Goal: Task Accomplishment & Management: Manage account settings

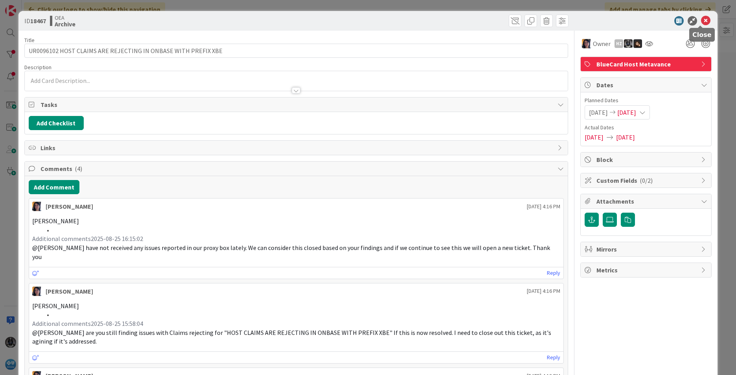
click at [701, 20] on icon at bounding box center [705, 20] width 9 height 9
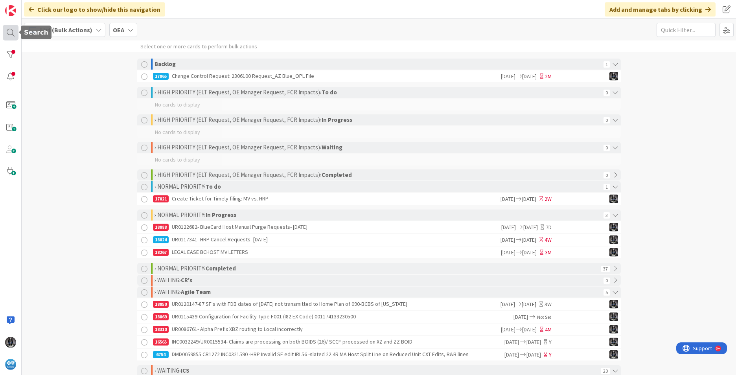
click at [10, 33] on div at bounding box center [11, 33] width 16 height 16
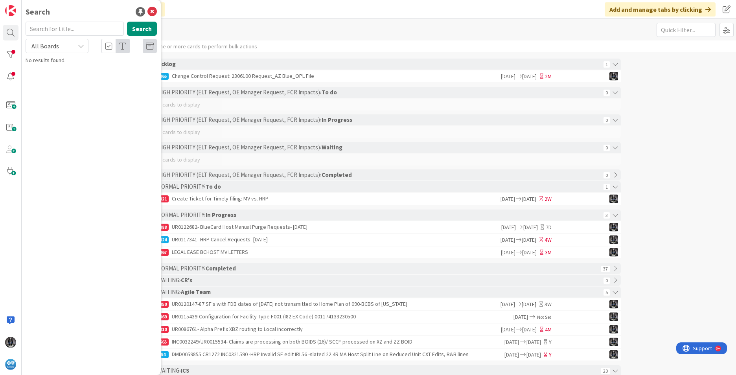
click at [44, 29] on input "text" at bounding box center [75, 29] width 98 height 14
type input "18805"
click at [92, 77] on span "UR0116448- 2 BCHost claims pending I93 (Provider Specialty)/ Pharmacist Special…" at bounding box center [93, 78] width 113 height 24
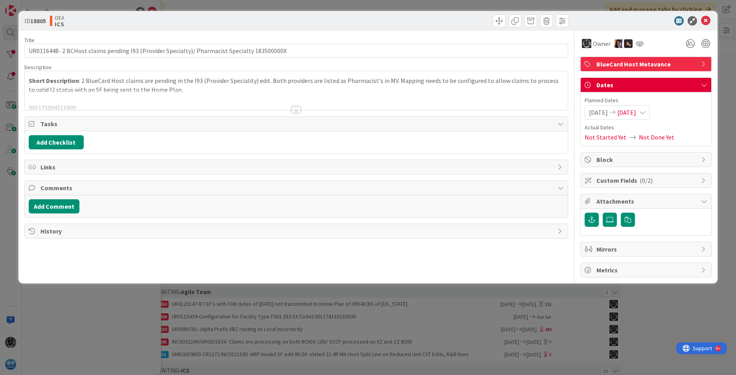
click at [297, 110] on div at bounding box center [296, 110] width 9 height 6
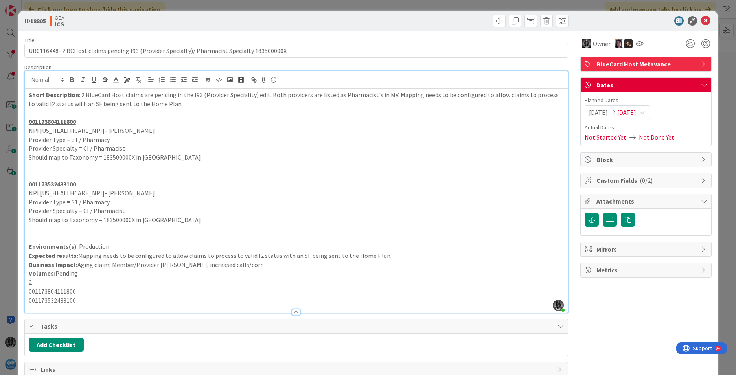
click at [53, 121] on u "001173804111800" at bounding box center [52, 122] width 47 height 8
copy u "001173804111800"
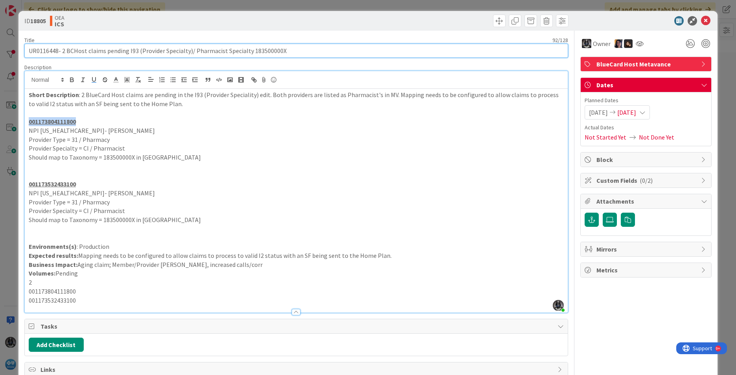
click at [42, 52] on input "UR0116448- 2 BCHost claims pending I93 (Provider Specialty)/ Pharmacist Special…" at bounding box center [296, 51] width 544 height 14
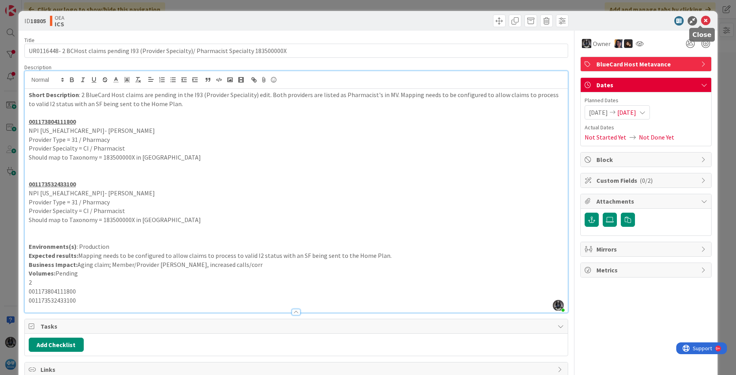
click at [701, 20] on icon at bounding box center [705, 20] width 9 height 9
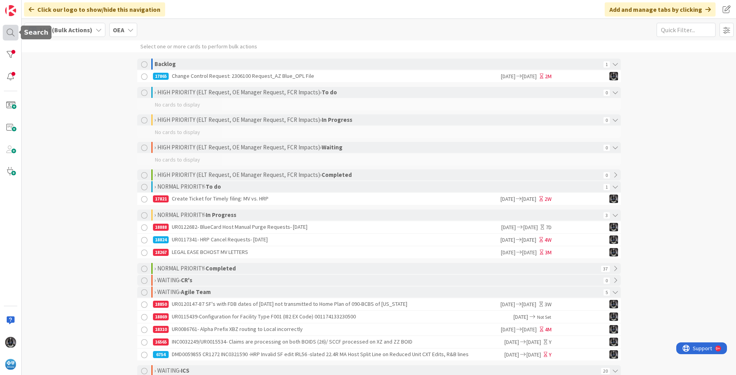
click at [10, 30] on div at bounding box center [11, 33] width 16 height 16
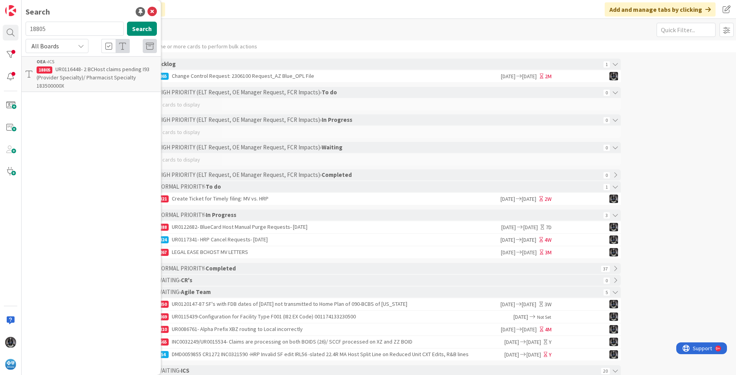
click at [46, 28] on input "18805" at bounding box center [75, 29] width 98 height 14
click at [53, 31] on input "18747" at bounding box center [75, 29] width 98 height 14
type input "18741"
click at [89, 70] on span "UR0111861/UNT0015273 - GI's in Retry/Fail Status included Adjustments" at bounding box center [95, 73] width 116 height 15
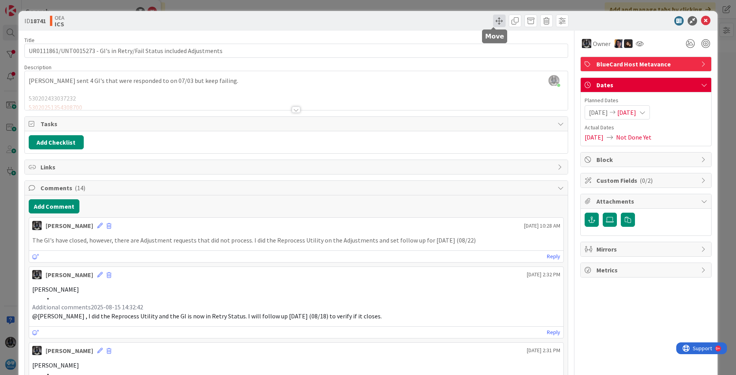
click at [493, 21] on span at bounding box center [499, 21] width 13 height 13
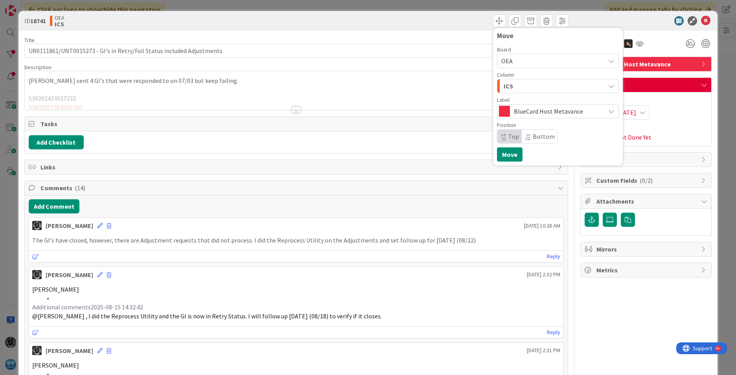
click at [513, 85] on div "ICS" at bounding box center [553, 86] width 103 height 13
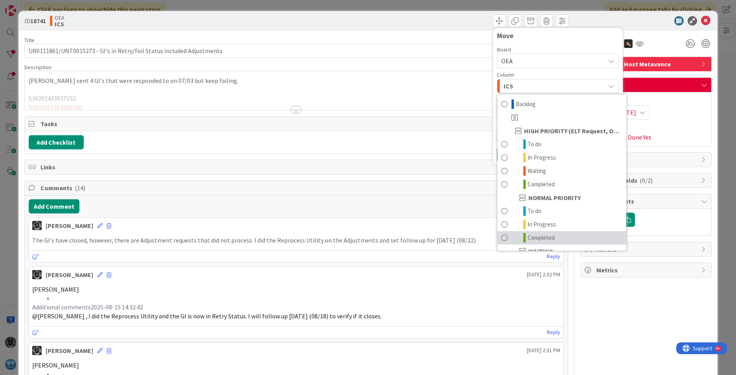
click at [534, 236] on span "Completed" at bounding box center [540, 237] width 27 height 9
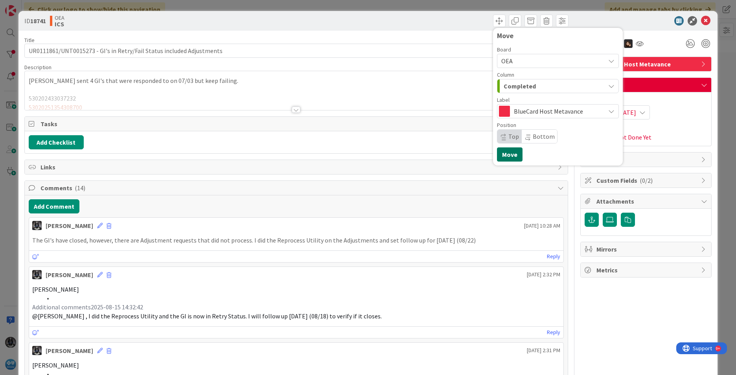
click at [506, 153] on button "Move" at bounding box center [510, 154] width 26 height 14
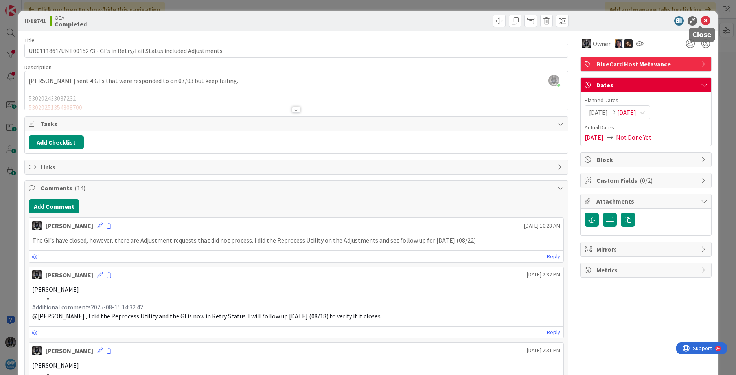
click at [701, 22] on icon at bounding box center [705, 20] width 9 height 9
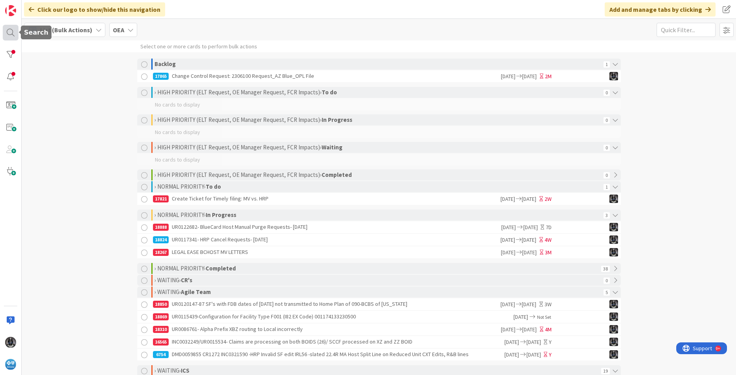
click at [10, 31] on div at bounding box center [11, 33] width 16 height 16
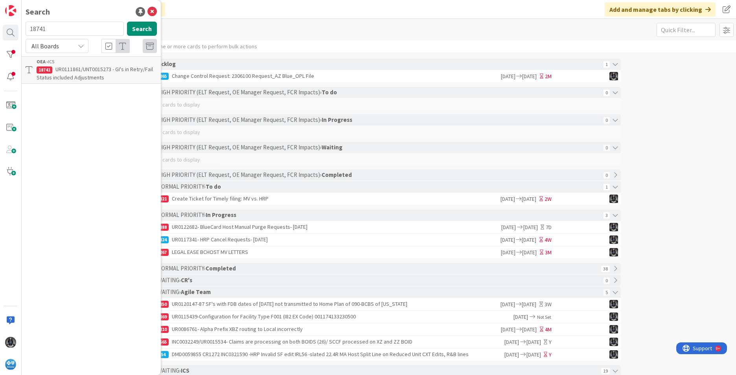
click at [54, 30] on input "18741" at bounding box center [75, 29] width 98 height 14
type input "1"
type input "18699"
click at [86, 77] on span "UR0109927-2 claims both with Procedure Code 00402 have different allowed amount…" at bounding box center [96, 78] width 119 height 24
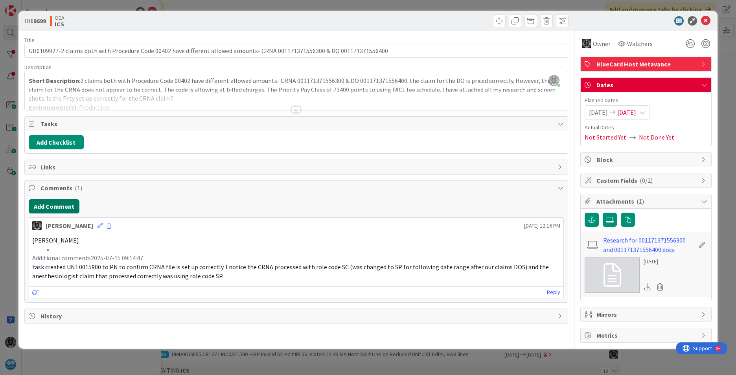
click at [49, 207] on button "Add Comment" at bounding box center [54, 206] width 51 height 14
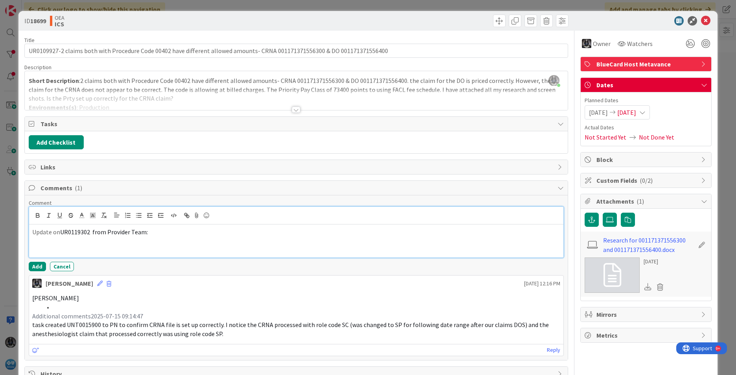
click at [132, 252] on p at bounding box center [296, 249] width 528 height 9
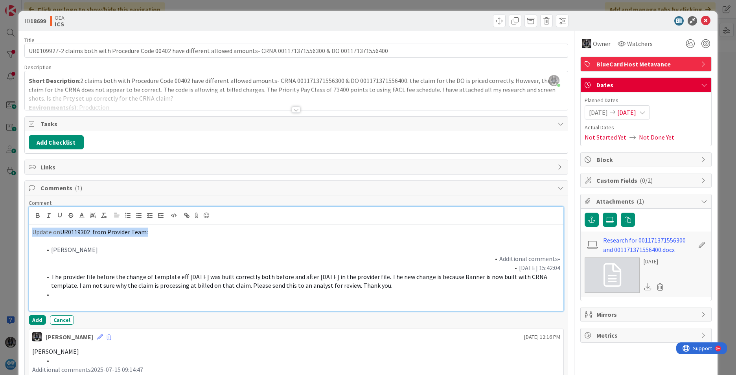
drag, startPoint x: 31, startPoint y: 232, endPoint x: 192, endPoint y: 230, distance: 161.6
click at [192, 230] on div "Update on UR0119302 from Provider Team: [PERSON_NAME] Additional comments• [DAT…" at bounding box center [296, 267] width 534 height 86
click at [37, 213] on icon "button" at bounding box center [37, 214] width 3 height 2
click at [35, 318] on button "Add" at bounding box center [37, 319] width 17 height 9
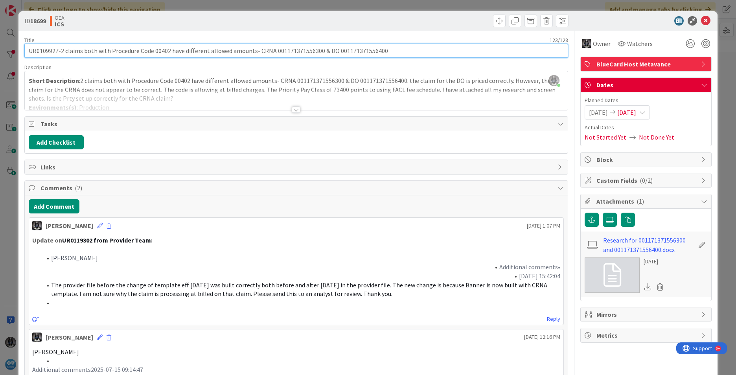
click at [43, 51] on input "UR0109927-2 claims both with Procedure Code 00402 have different allowed amount…" at bounding box center [296, 51] width 544 height 14
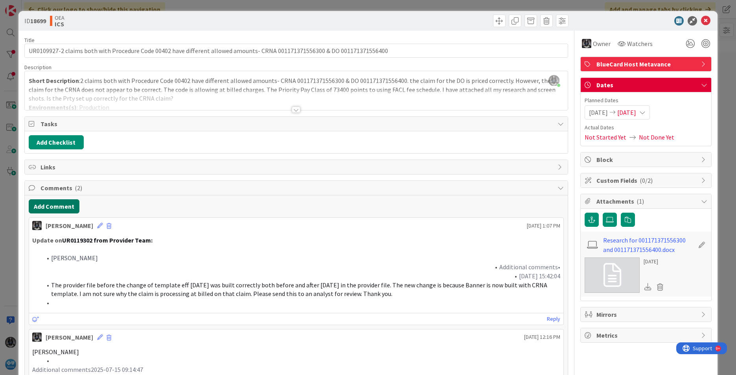
click at [41, 204] on button "Add Comment" at bounding box center [54, 206] width 51 height 14
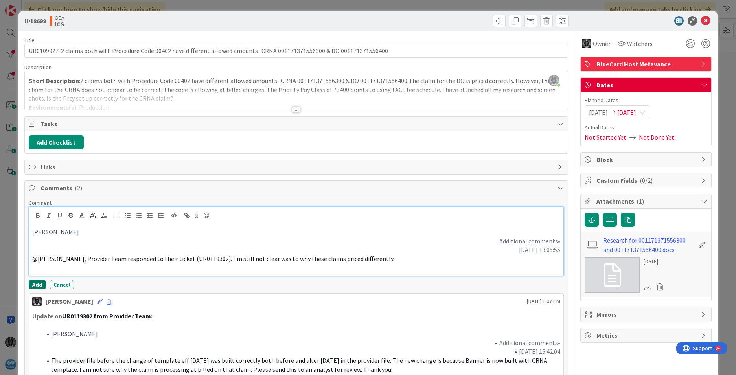
click at [35, 286] on button "Add" at bounding box center [37, 284] width 17 height 9
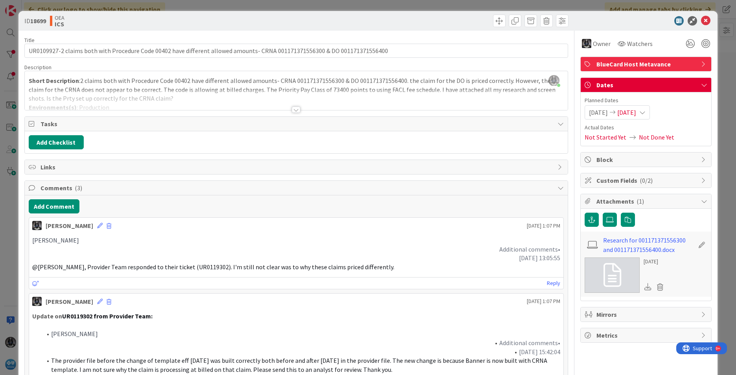
click at [645, 113] on icon at bounding box center [642, 112] width 6 height 6
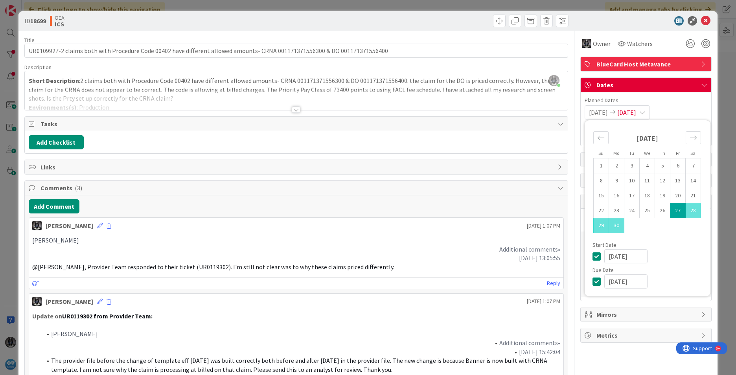
click at [645, 112] on icon at bounding box center [642, 112] width 6 height 6
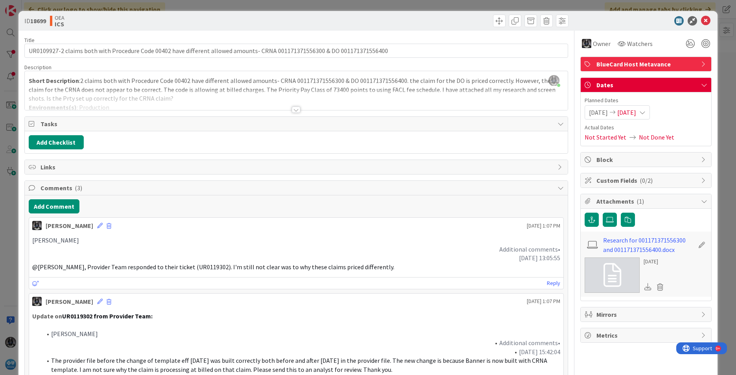
click at [645, 112] on icon at bounding box center [642, 112] width 6 height 6
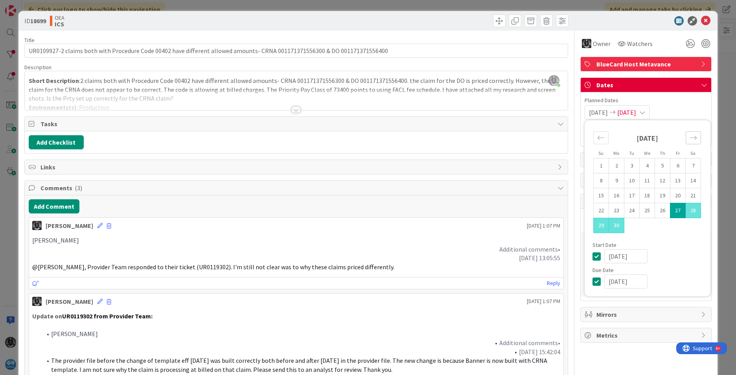
click at [689, 137] on icon "Move forward to switch to the next month." at bounding box center [692, 137] width 7 height 7
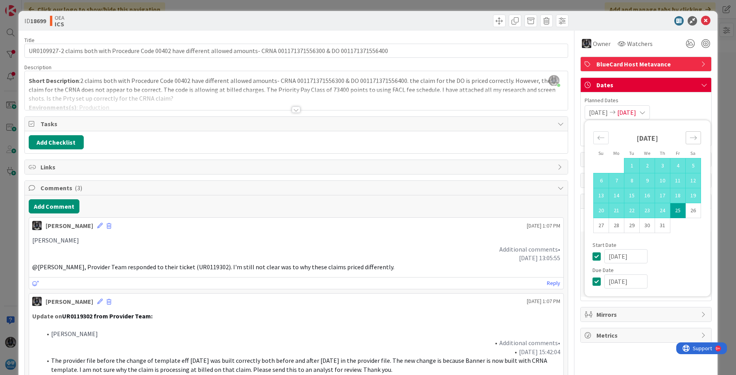
click at [689, 137] on icon "Move forward to switch to the next month." at bounding box center [692, 137] width 7 height 7
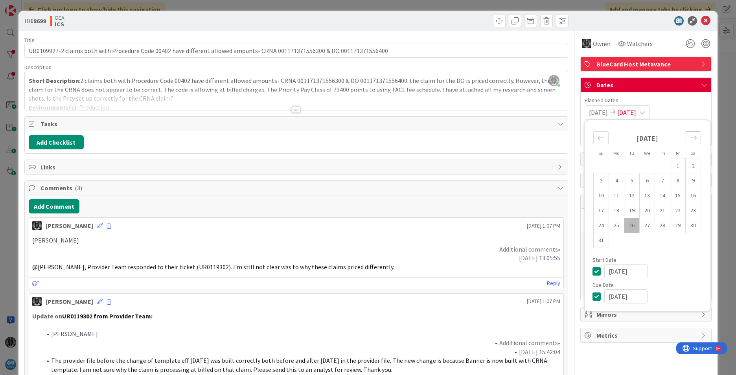
click at [689, 137] on icon "Move forward to switch to the next month." at bounding box center [692, 137] width 7 height 7
click at [597, 136] on icon "Move backward to switch to the previous month." at bounding box center [600, 137] width 7 height 7
click at [689, 135] on icon "Move forward to switch to the next month." at bounding box center [692, 137] width 7 height 7
click at [671, 164] on td "5" at bounding box center [677, 165] width 15 height 15
type input "[DATE]"
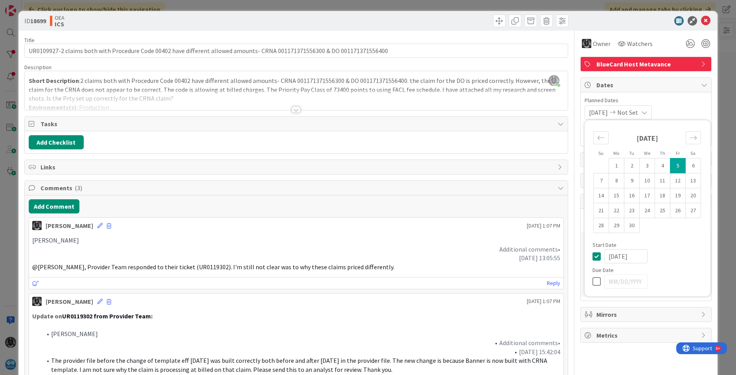
click at [594, 114] on span "[DATE]" at bounding box center [598, 112] width 19 height 9
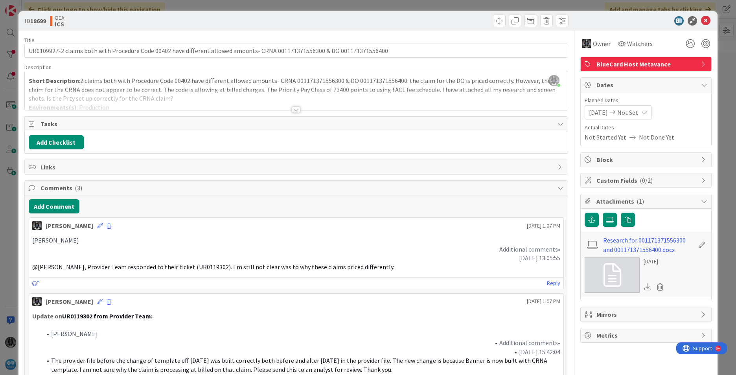
click at [594, 113] on span "[DATE]" at bounding box center [598, 112] width 19 height 9
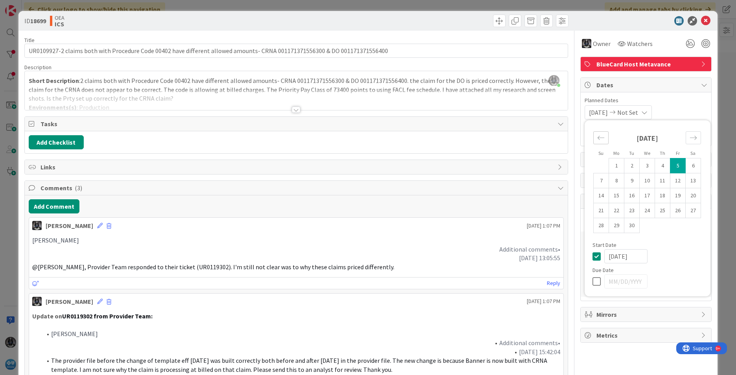
click at [594, 134] on div "Move backward to switch to the previous month." at bounding box center [600, 137] width 15 height 13
click at [597, 134] on icon "Move backward to switch to the previous month." at bounding box center [600, 137] width 7 height 7
click at [597, 138] on icon "Move backward to switch to the previous month." at bounding box center [600, 137] width 7 height 7
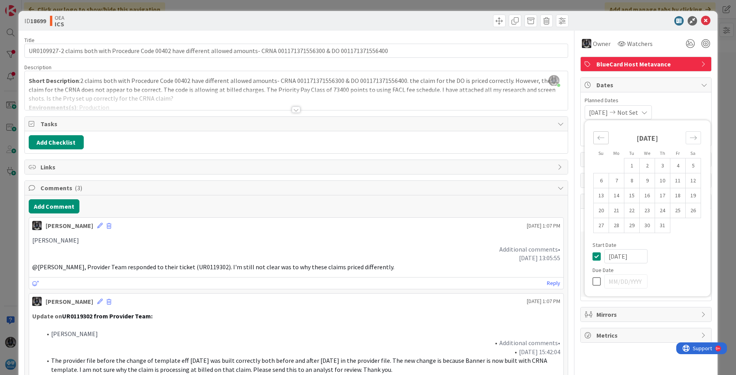
click at [597, 136] on icon "Move backward to switch to the previous month." at bounding box center [600, 137] width 7 height 7
click at [626, 163] on td "1" at bounding box center [631, 165] width 15 height 15
type input "[DATE]"
click at [685, 104] on span "Planned Dates" at bounding box center [645, 100] width 123 height 8
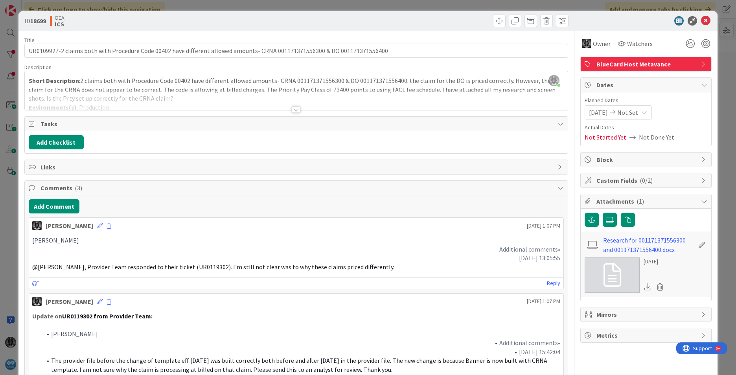
click at [647, 110] on icon at bounding box center [644, 112] width 6 height 6
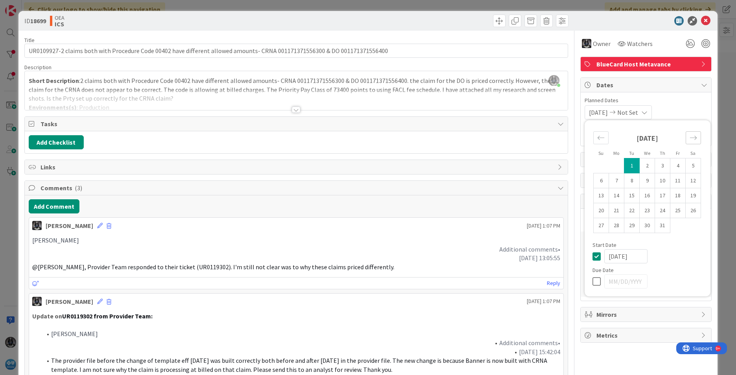
click at [689, 137] on icon "Move forward to switch to the next month." at bounding box center [692, 137] width 7 height 7
click at [671, 165] on td "5" at bounding box center [677, 165] width 15 height 15
type input "[DATE]"
click at [685, 105] on div "[DATE] [DATE] Su Mo Tu We Th Fr Sa [DATE] 1 2 3 4 5 6 7 8 9 10 11 12 13 14 15 1…" at bounding box center [645, 112] width 123 height 14
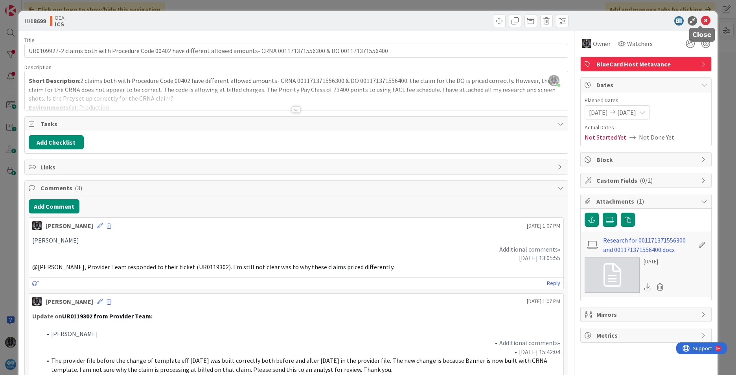
click at [703, 21] on icon at bounding box center [705, 20] width 9 height 9
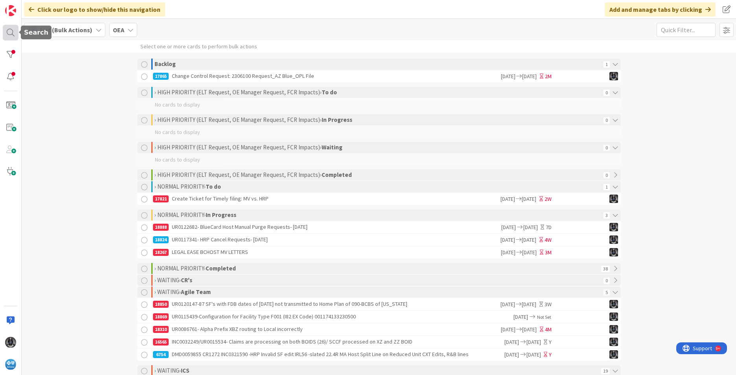
click at [10, 29] on div at bounding box center [11, 33] width 16 height 16
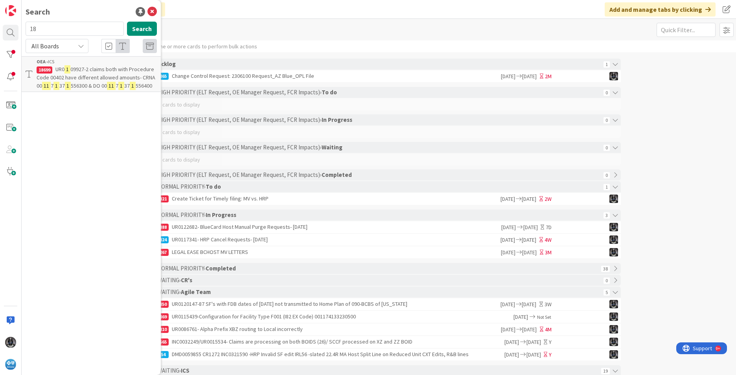
type input "1"
click at [152, 10] on icon at bounding box center [151, 11] width 9 height 9
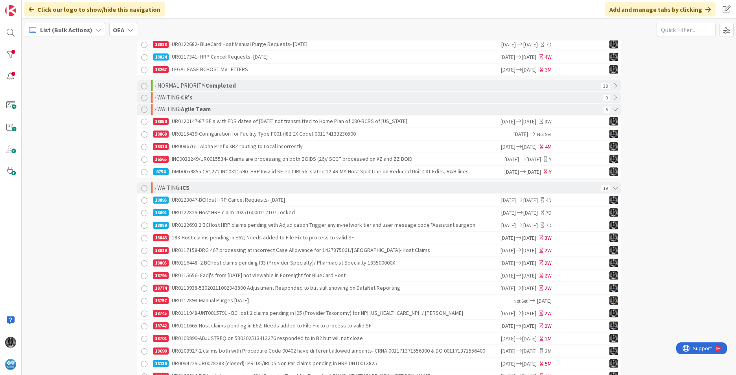
scroll to position [197, 0]
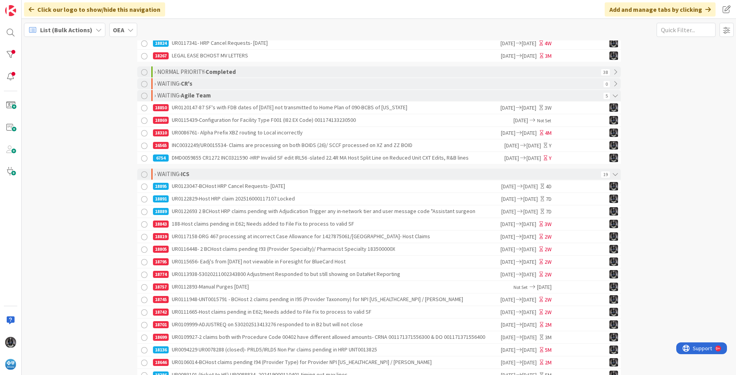
click at [226, 275] on div "18774 UR0113938-53020211002343800 Adjustment Responded to but still showing on …" at bounding box center [326, 274] width 346 height 12
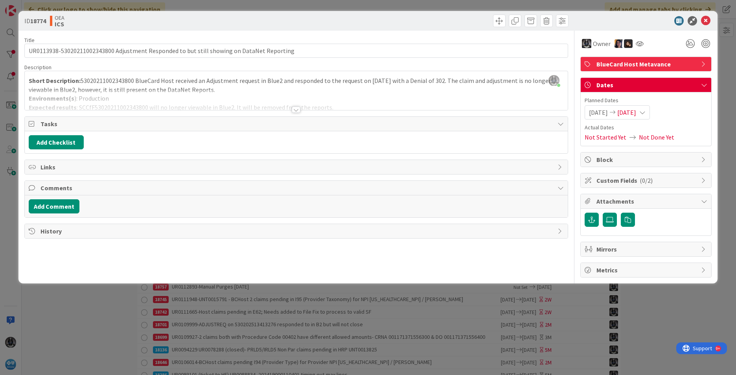
click at [645, 112] on icon at bounding box center [642, 112] width 6 height 6
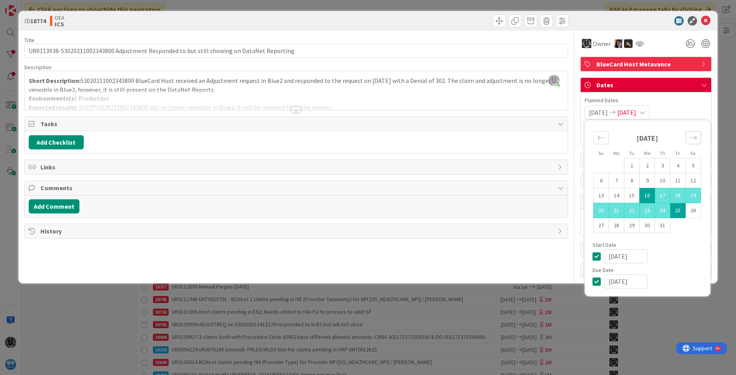
click at [690, 135] on icon "Move forward to switch to the next month." at bounding box center [692, 137] width 7 height 7
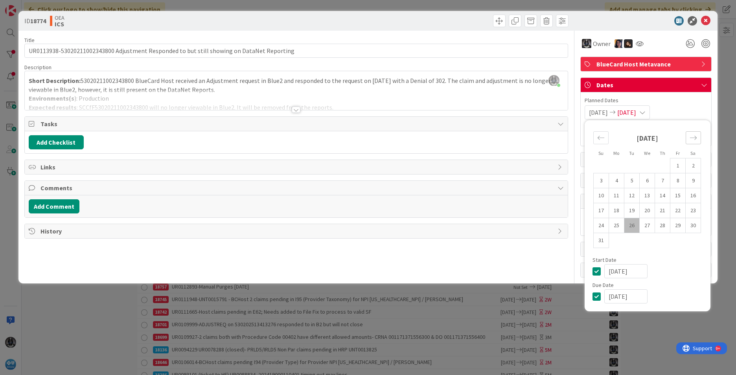
click at [690, 135] on icon "Move forward to switch to the next month." at bounding box center [692, 137] width 7 height 7
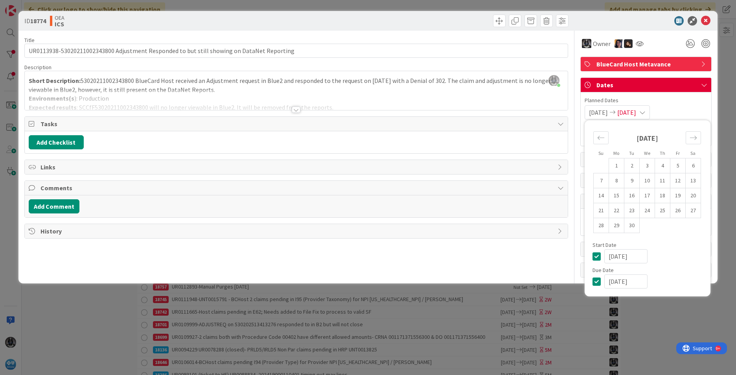
click at [616, 279] on input "[DATE]" at bounding box center [625, 281] width 43 height 14
click at [627, 280] on input "[DATE]" at bounding box center [625, 281] width 43 height 14
drag, startPoint x: 640, startPoint y: 281, endPoint x: 594, endPoint y: 282, distance: 46.4
click at [594, 282] on div "[DATE]" at bounding box center [647, 281] width 110 height 14
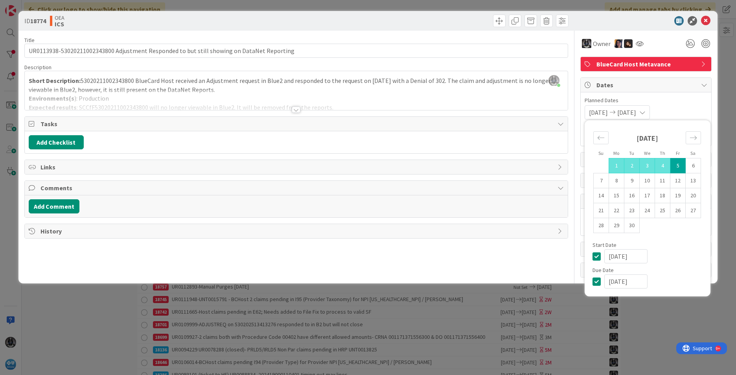
type input "[DATE]"
click at [659, 249] on div "[DATE]" at bounding box center [653, 256] width 98 height 14
click at [663, 257] on div "[DATE]" at bounding box center [653, 256] width 98 height 14
click at [595, 257] on icon at bounding box center [598, 256] width 12 height 9
click at [677, 193] on td "19" at bounding box center [677, 195] width 15 height 15
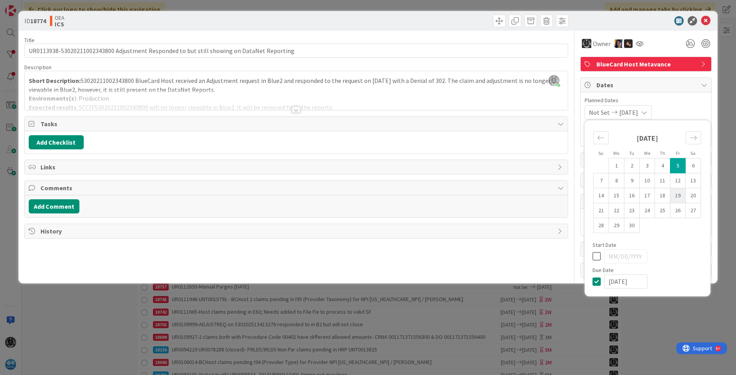
type input "[DATE]"
drag, startPoint x: 621, startPoint y: 254, endPoint x: 584, endPoint y: 244, distance: 37.7
click at [579, 253] on div "Title 91 / 128 UR0113938-53020211002343800 Adjustment Responded to but still sh…" at bounding box center [367, 154] width 687 height 247
type input "[DATE]"
click at [597, 283] on icon at bounding box center [598, 281] width 12 height 9
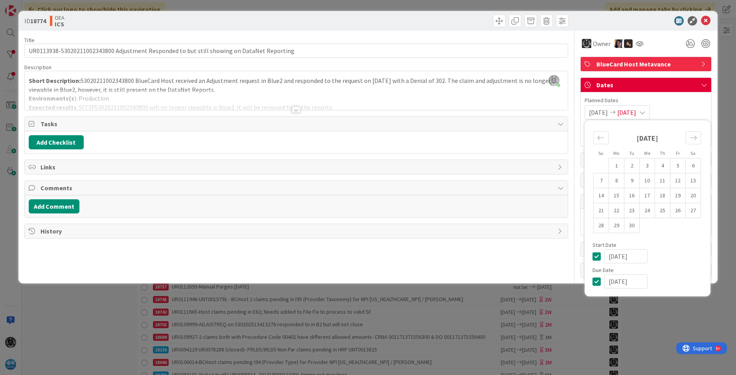
drag, startPoint x: 642, startPoint y: 283, endPoint x: 576, endPoint y: 283, distance: 66.0
click at [576, 283] on div "ID 18774 OEA ICS Title 91 / 128 UR0113938-53020211002343800 Adjustment Responde…" at bounding box center [367, 147] width 699 height 272
type input "[DATE]"
click at [685, 238] on div "[DATE] 1 2 3 4 5 6 7 8 9 10 11 12 13 14 15 16 17 18 19 20 21 22 23 24 25 26 27 …" at bounding box center [646, 183] width 125 height 118
click at [525, 255] on div "Title 91 / 128 UR0113938-53020211002343800 Adjustment Responded to but still sh…" at bounding box center [296, 154] width 544 height 247
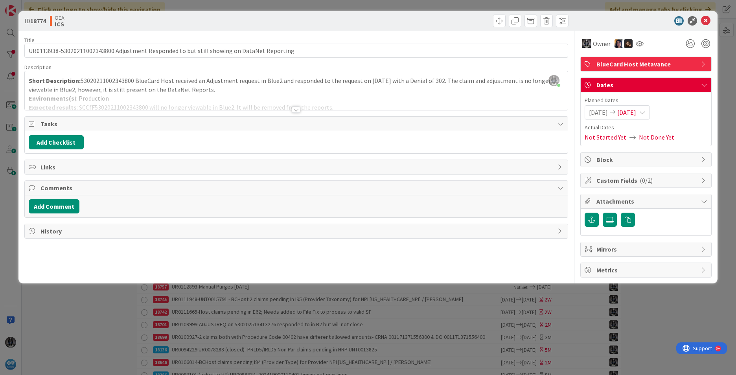
click at [645, 114] on icon at bounding box center [642, 112] width 6 height 6
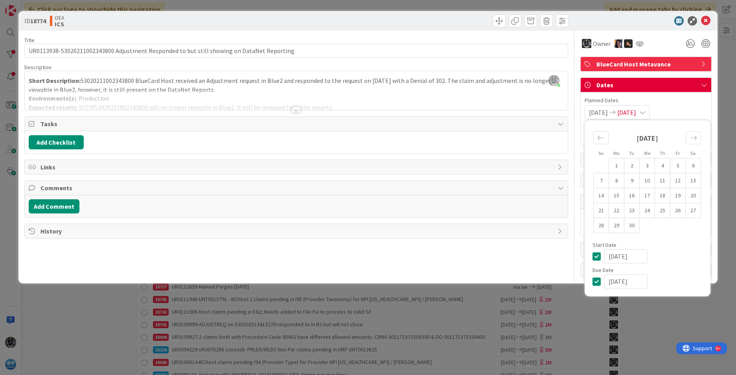
click at [638, 282] on input "[DATE]" at bounding box center [625, 281] width 43 height 14
click at [639, 281] on input "[DATE]" at bounding box center [625, 281] width 43 height 14
click at [625, 280] on input "[DATE]" at bounding box center [625, 281] width 43 height 14
click at [663, 280] on div "[DATE]" at bounding box center [653, 281] width 98 height 14
click at [598, 281] on icon at bounding box center [598, 281] width 12 height 9
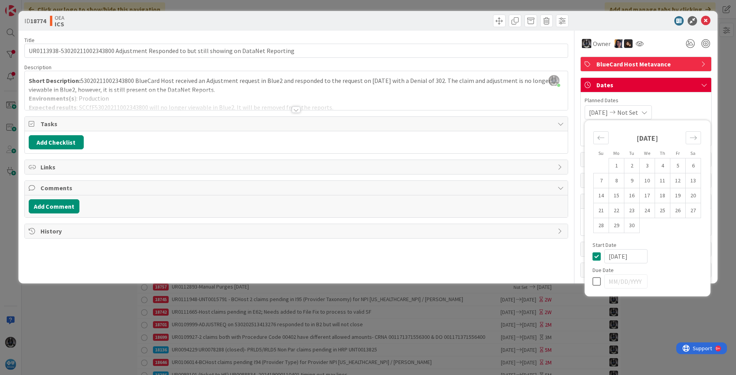
click at [598, 281] on icon at bounding box center [598, 281] width 12 height 9
drag, startPoint x: 646, startPoint y: 282, endPoint x: 592, endPoint y: 282, distance: 54.2
click at [592, 282] on div "Su Mo Tu We Th Fr Sa [DATE] 1 2 3 4 5 6 7 8 9 10 11 12 13 14 15 16 17 18 19 20 …" at bounding box center [647, 208] width 118 height 168
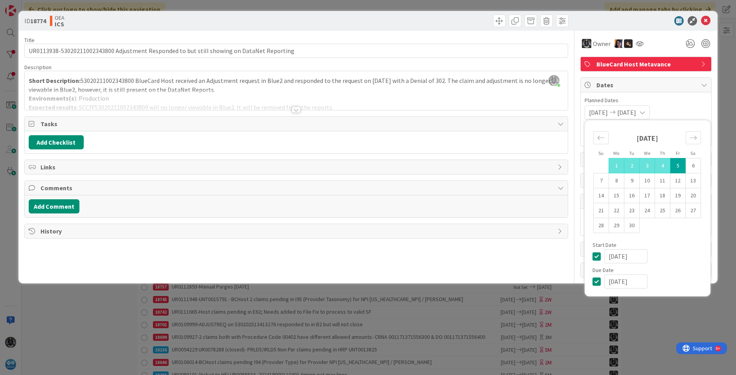
type input "[DATE]"
click at [676, 263] on div "[DATE]" at bounding box center [653, 256] width 98 height 14
click at [685, 112] on div "[DATE] [DATE] Su Mo Tu We Th Fr Sa [DATE] 1 2 3 4 5 6 7 8 9 10 11 12 13 14 15 1…" at bounding box center [645, 112] width 123 height 14
